Goal: Browse casually

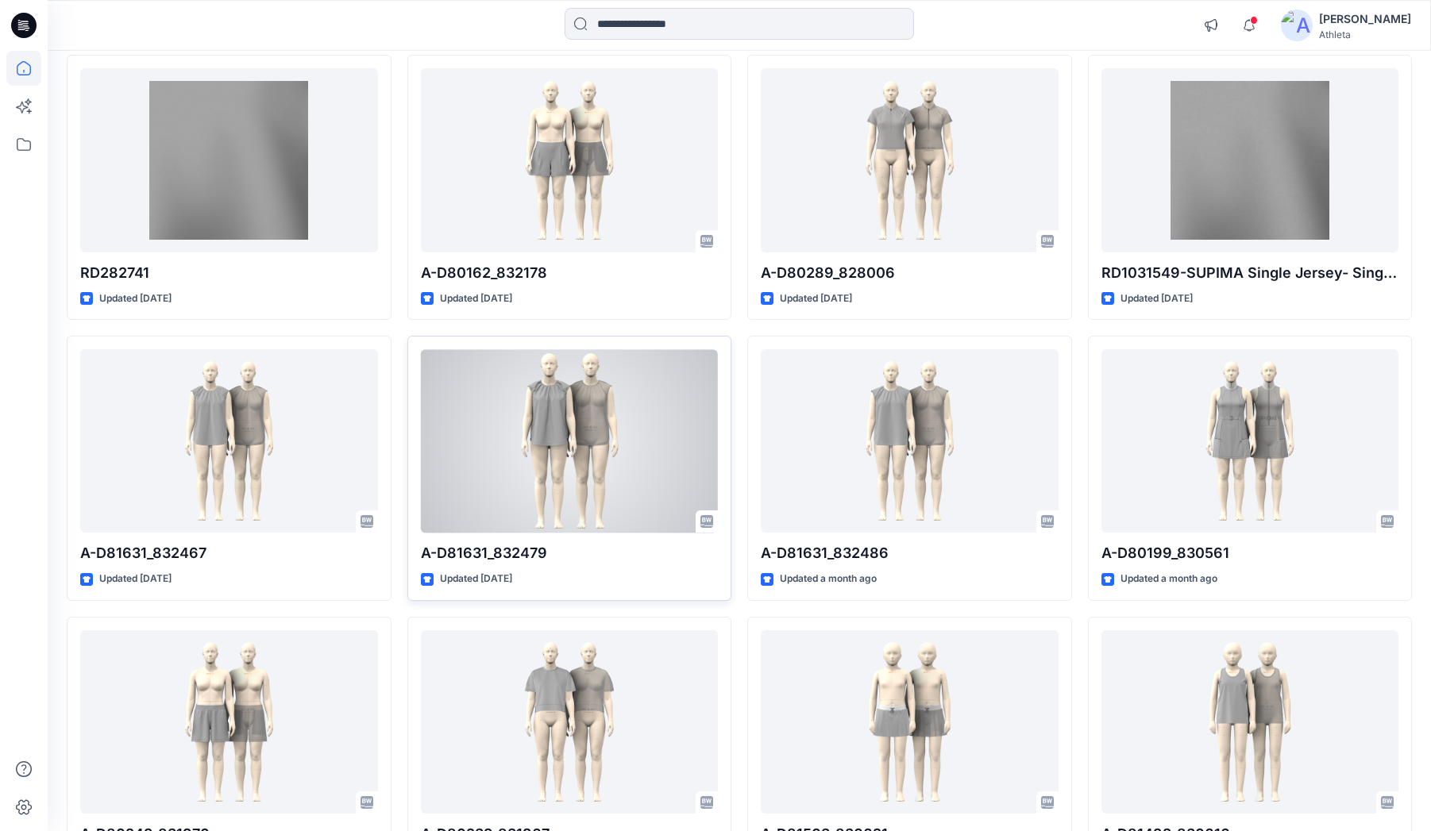
scroll to position [1294, 0]
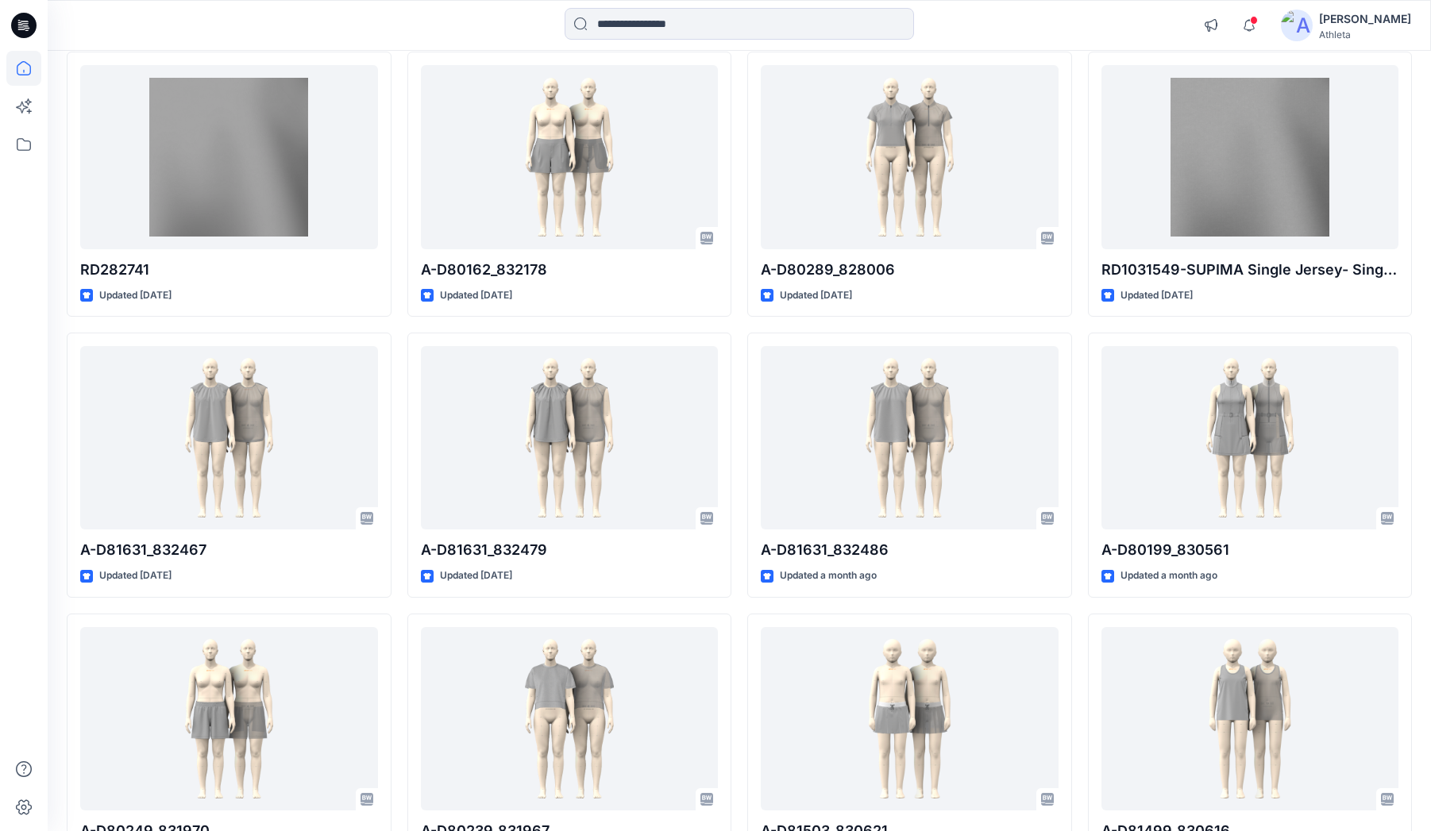
click at [24, 457] on div at bounding box center [23, 441] width 35 height 781
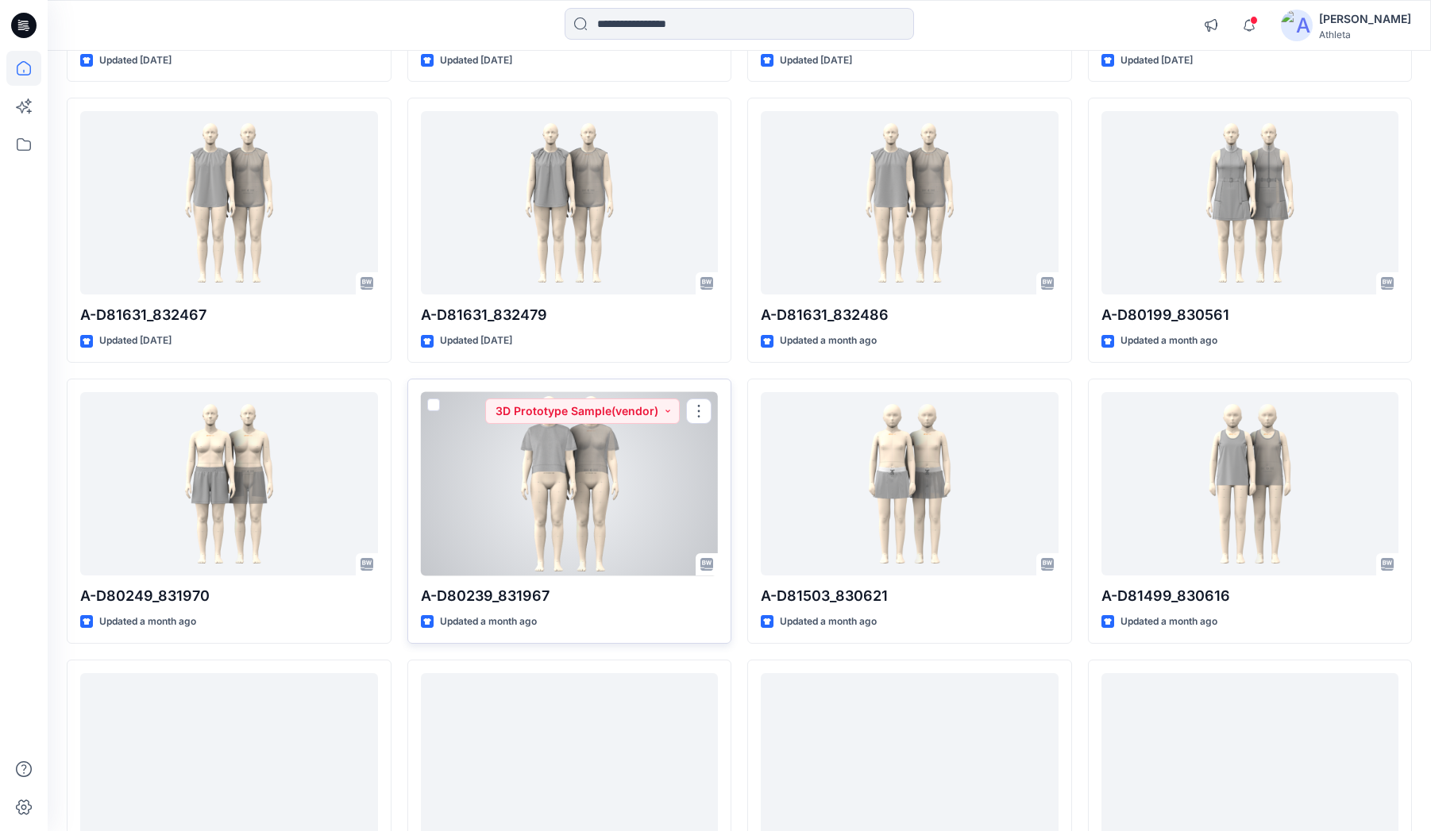
scroll to position [1532, 0]
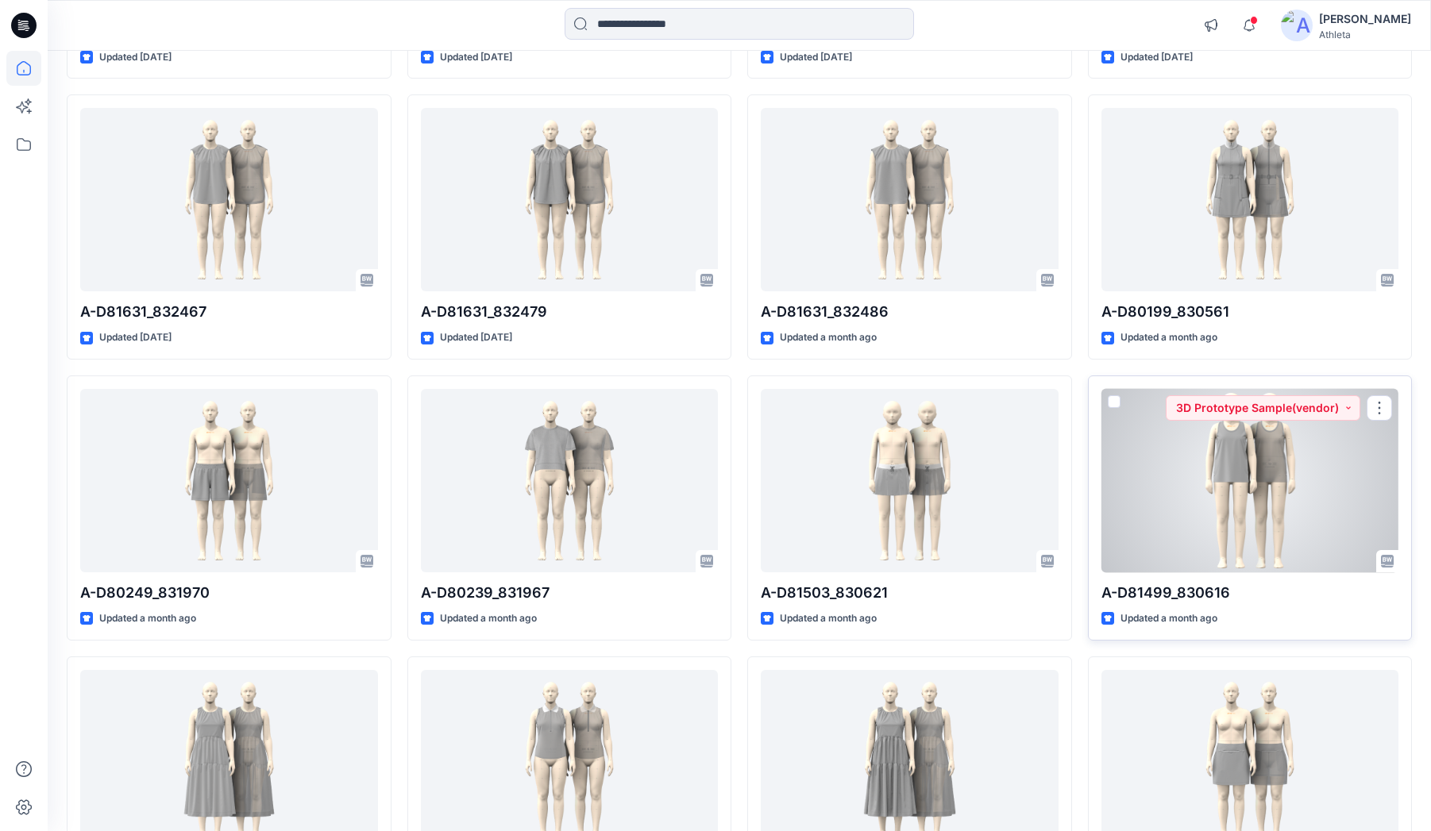
click at [1321, 486] on div at bounding box center [1250, 480] width 298 height 183
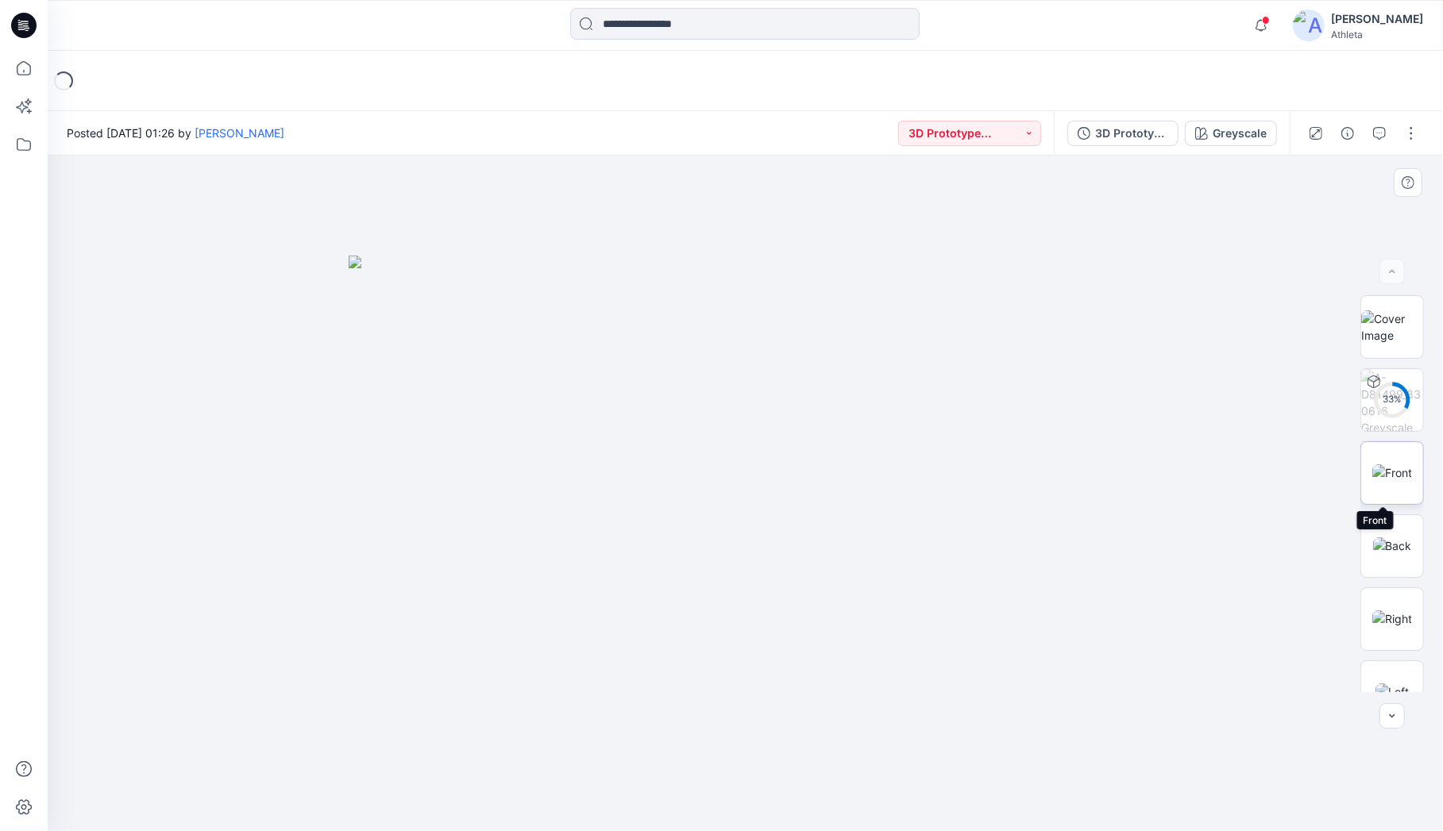
click at [1399, 464] on img at bounding box center [1392, 472] width 40 height 17
click at [1403, 414] on img at bounding box center [1392, 400] width 62 height 62
click at [1413, 189] on icon "button" at bounding box center [1411, 189] width 13 height 13
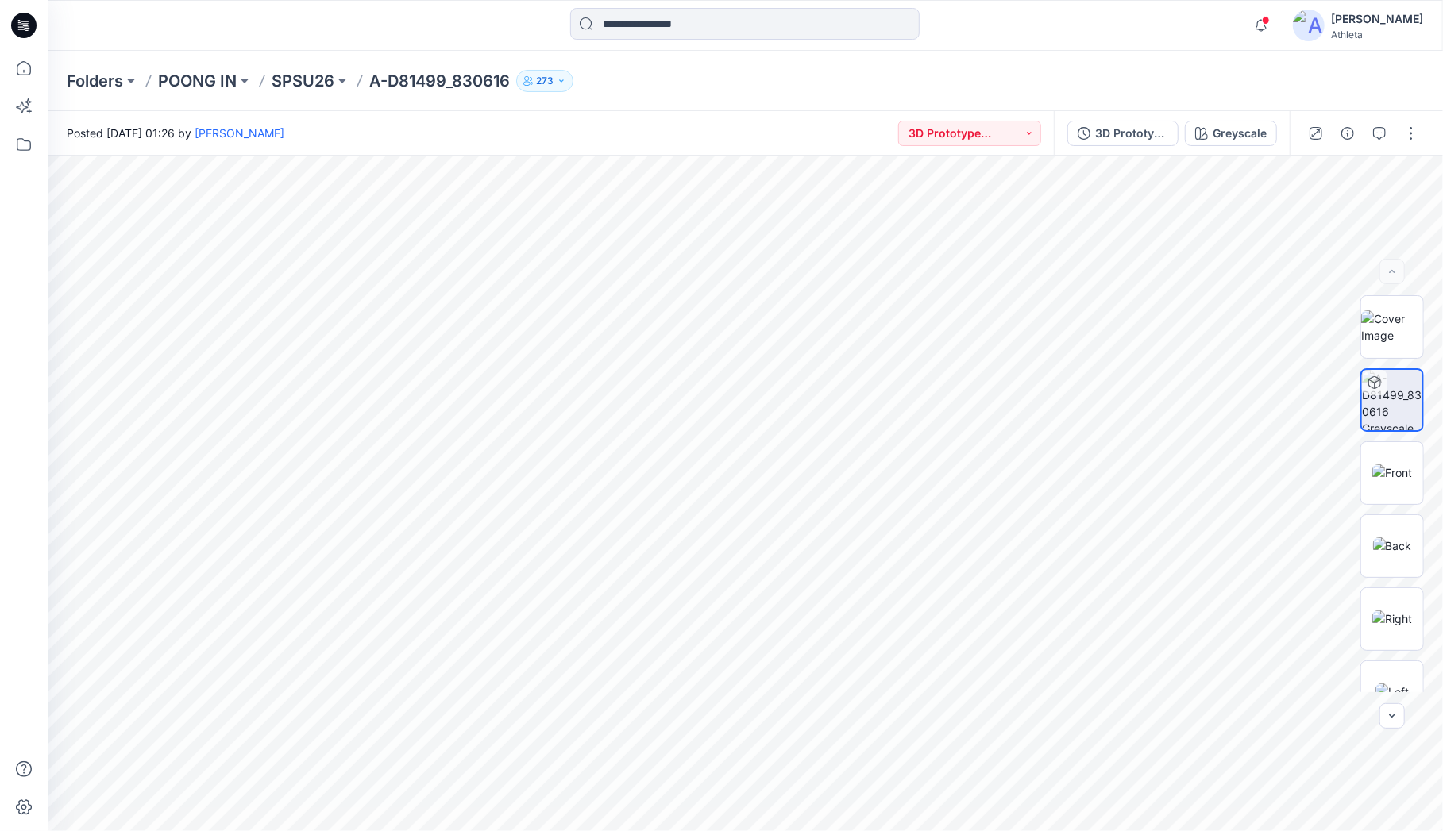
click at [220, 24] on div at bounding box center [222, 25] width 349 height 35
click at [1276, 20] on icon "button" at bounding box center [1261, 26] width 30 height 32
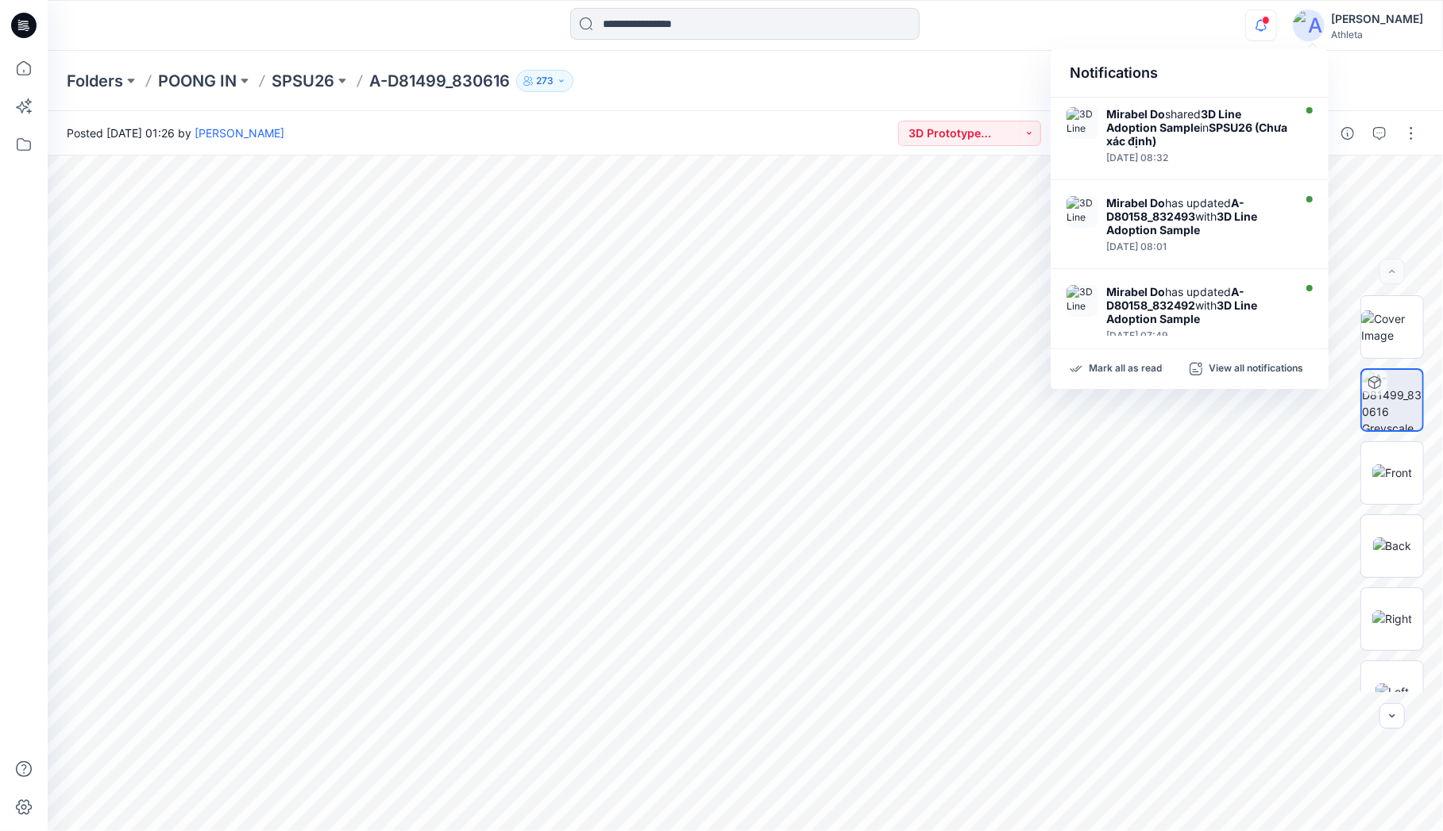
click at [1276, 20] on icon "button" at bounding box center [1261, 26] width 30 height 32
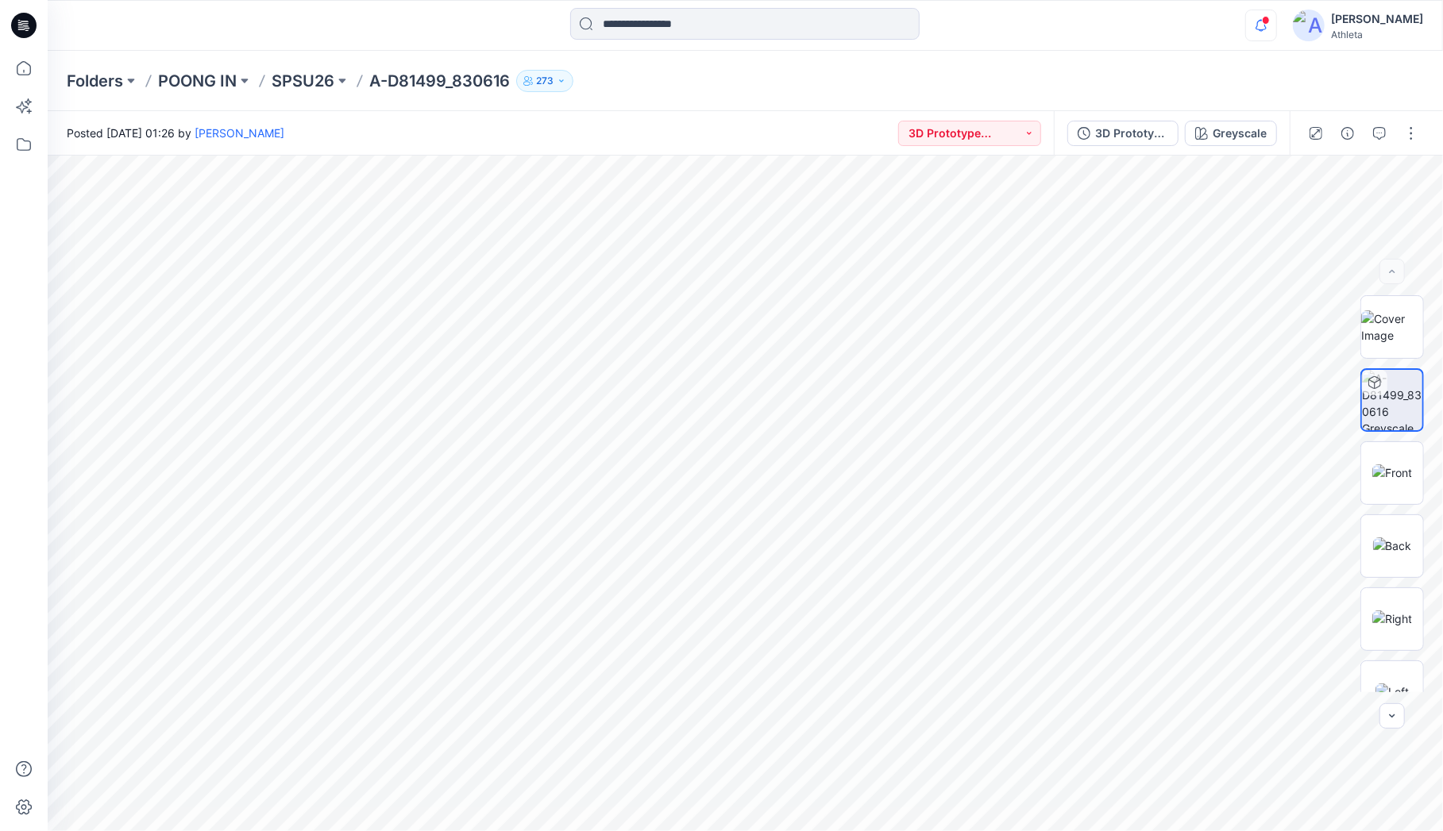
click at [1276, 20] on icon "button" at bounding box center [1261, 26] width 30 height 32
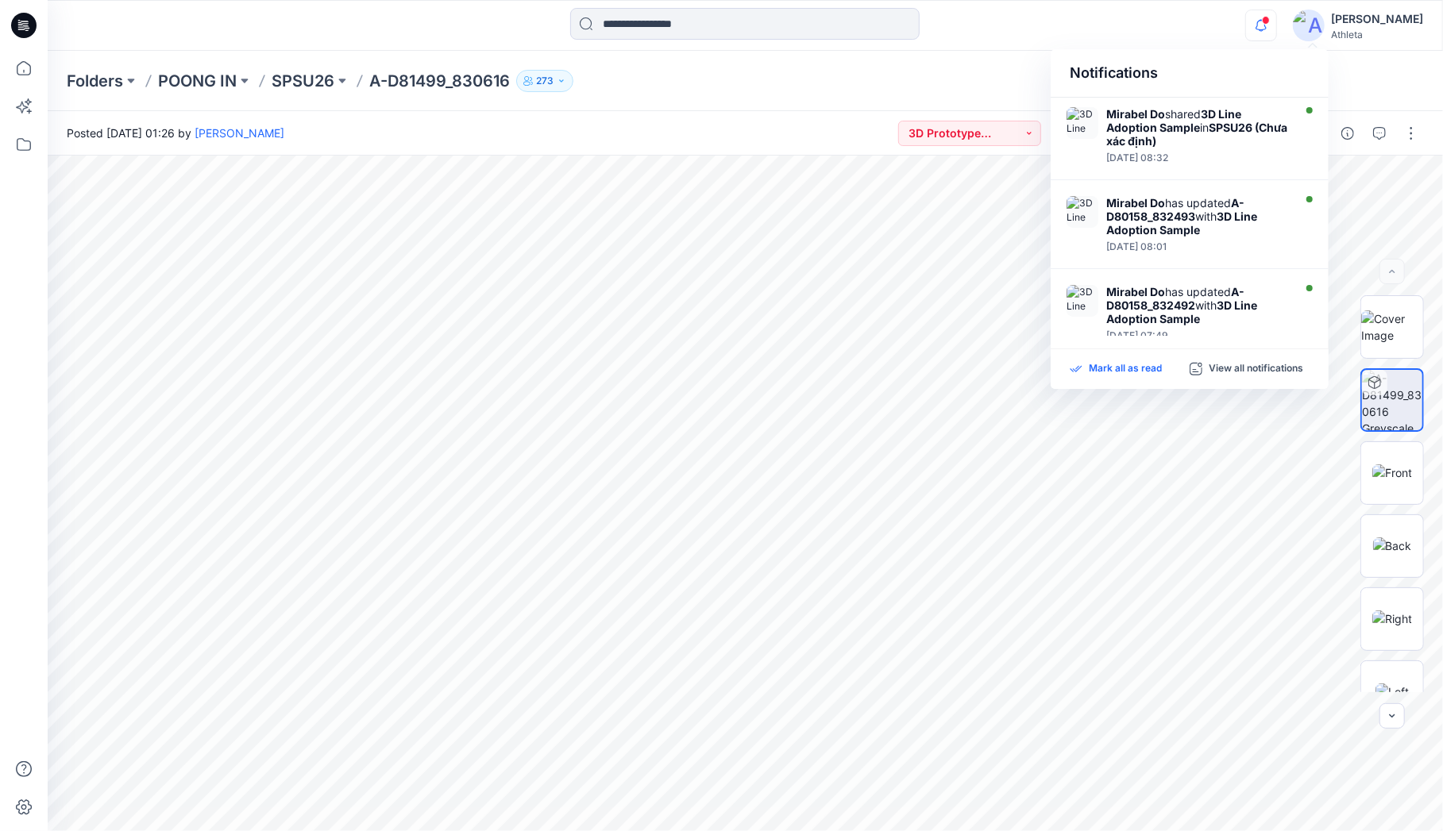
click at [1143, 374] on p "Mark all as read" at bounding box center [1125, 369] width 73 height 14
click at [20, 25] on icon at bounding box center [20, 25] width 5 height 1
